Goal: Task Accomplishment & Management: Manage account settings

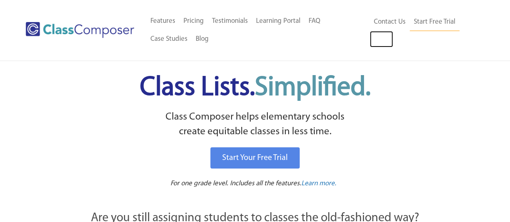
click at [377, 40] on link "Log In" at bounding box center [381, 39] width 23 height 16
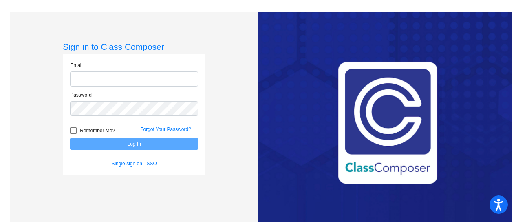
click at [183, 78] on input "email" at bounding box center [134, 78] width 128 height 15
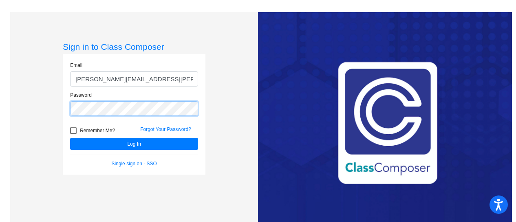
click at [70, 138] on button "Log In" at bounding box center [134, 144] width 128 height 12
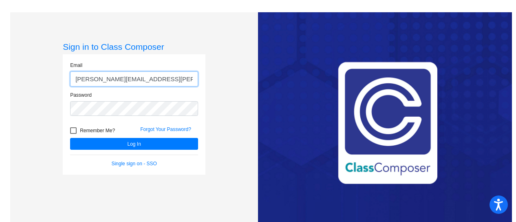
click at [127, 79] on input "[PERSON_NAME][EMAIL_ADDRESS][PERSON_NAME]" at bounding box center [134, 78] width 128 height 15
click at [70, 138] on button "Log In" at bounding box center [134, 144] width 128 height 12
click at [152, 81] on input "[PERSON_NAME][EMAIL_ADDRESS][PERSON_NAME]" at bounding box center [134, 78] width 128 height 15
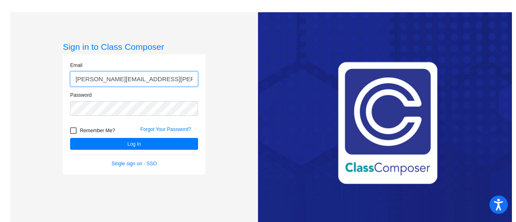
click at [165, 78] on input "[PERSON_NAME][EMAIL_ADDRESS][PERSON_NAME]" at bounding box center [134, 78] width 128 height 15
click at [70, 138] on button "Log In" at bounding box center [134, 144] width 128 height 12
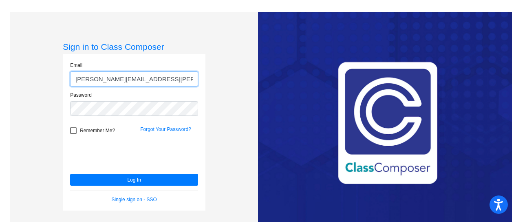
click at [117, 80] on input "[PERSON_NAME][EMAIL_ADDRESS][PERSON_NAME][DOMAIN_NAME]" at bounding box center [134, 78] width 128 height 15
type input "[PERSON_NAME][EMAIL_ADDRESS][PERSON_NAME][DOMAIN_NAME]"
click at [70, 174] on button "Log In" at bounding box center [134, 180] width 128 height 12
